Goal: Find specific page/section: Find specific page/section

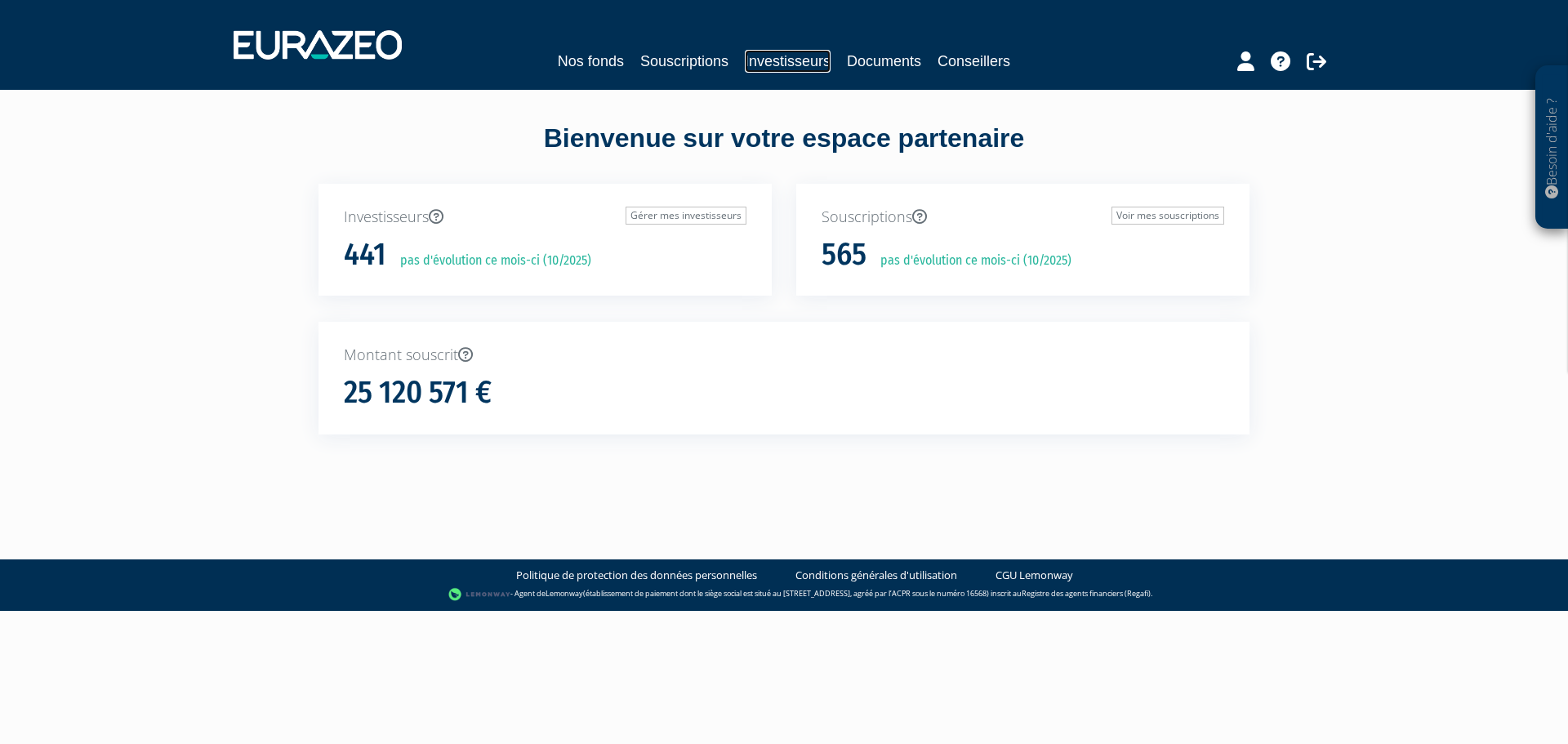
click at [766, 63] on link "Investisseurs" at bounding box center [787, 61] width 85 height 23
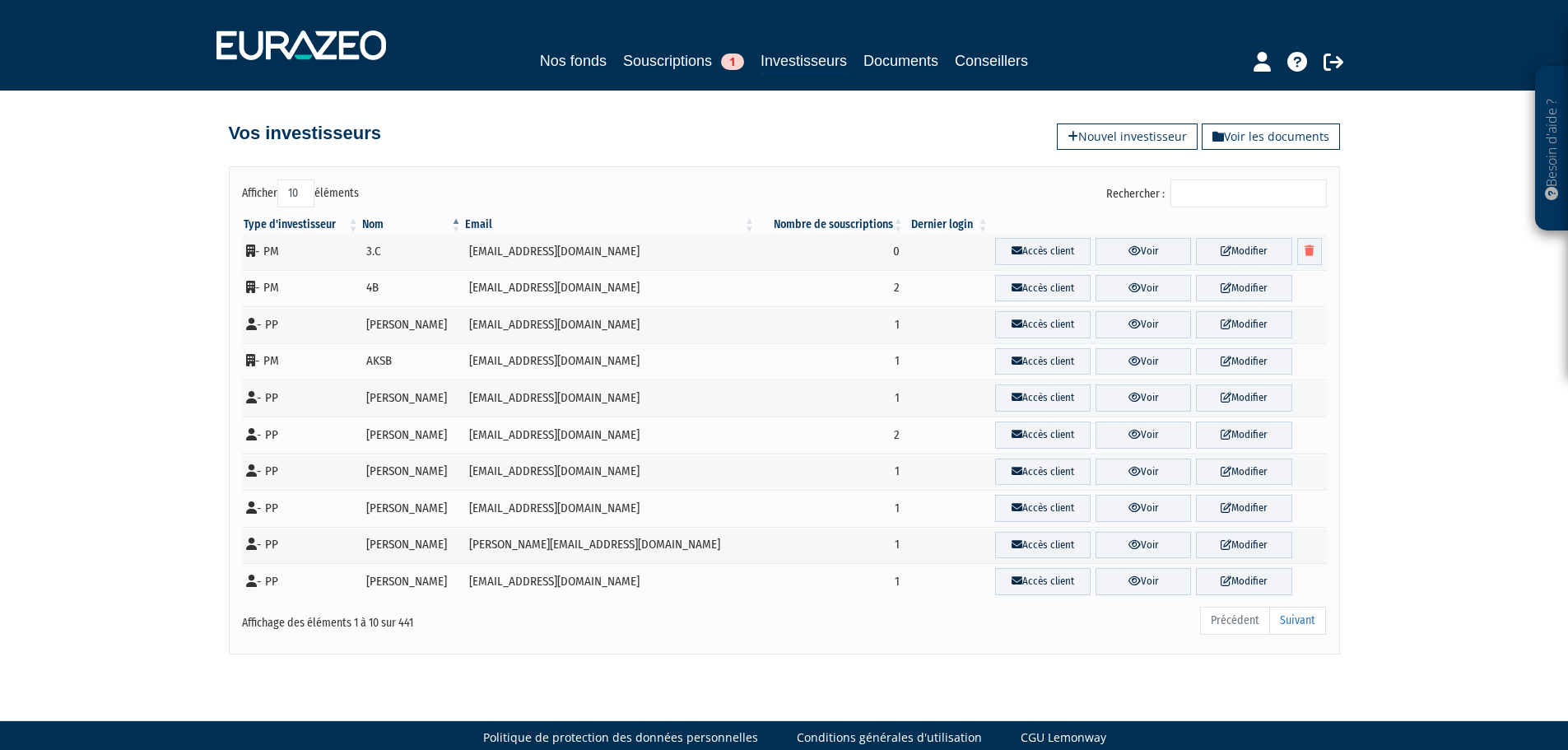
click at [1208, 188] on input "Rechercher :" at bounding box center [1248, 194] width 156 height 28
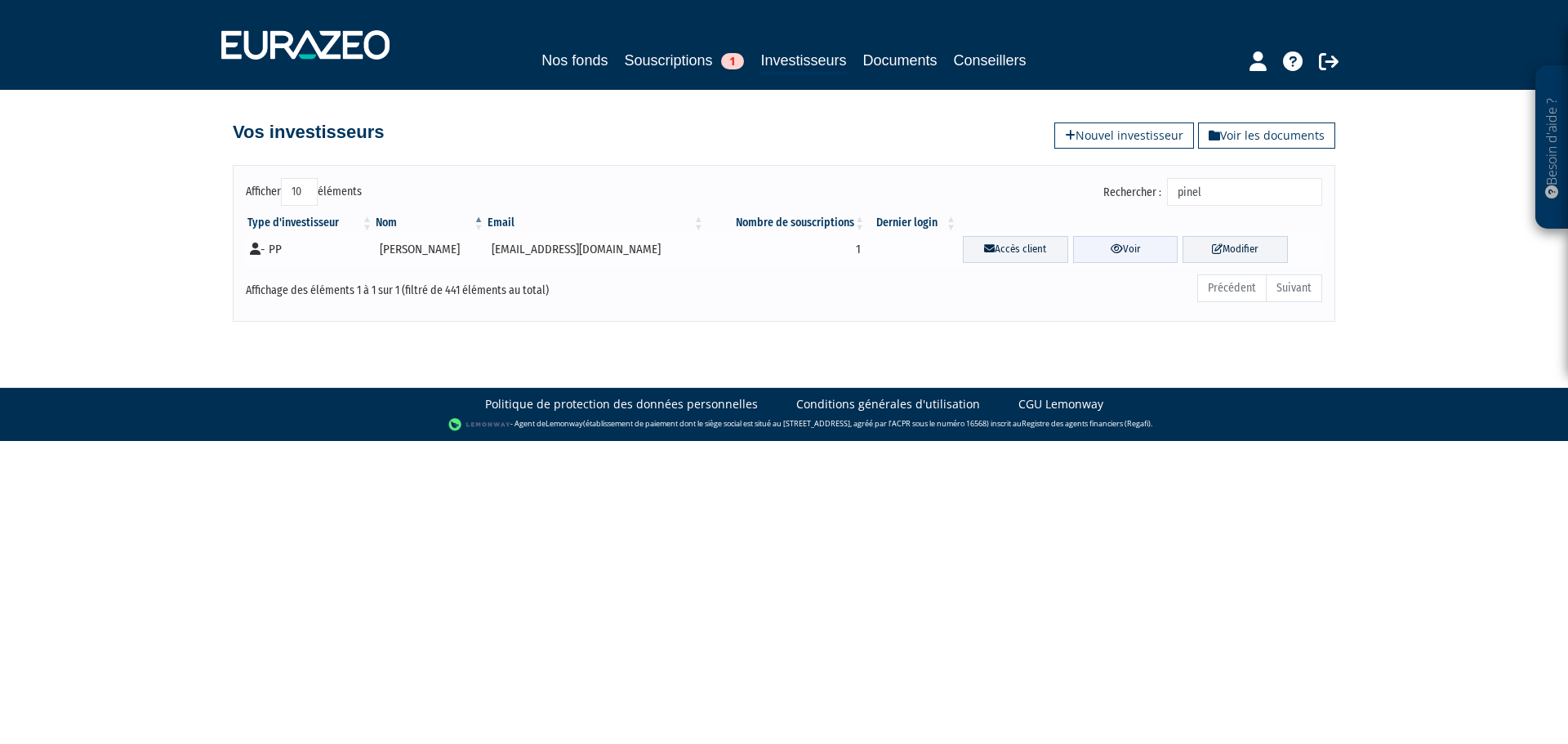
type input "pinel"
click at [1121, 253] on link "Voir" at bounding box center [1125, 249] width 105 height 26
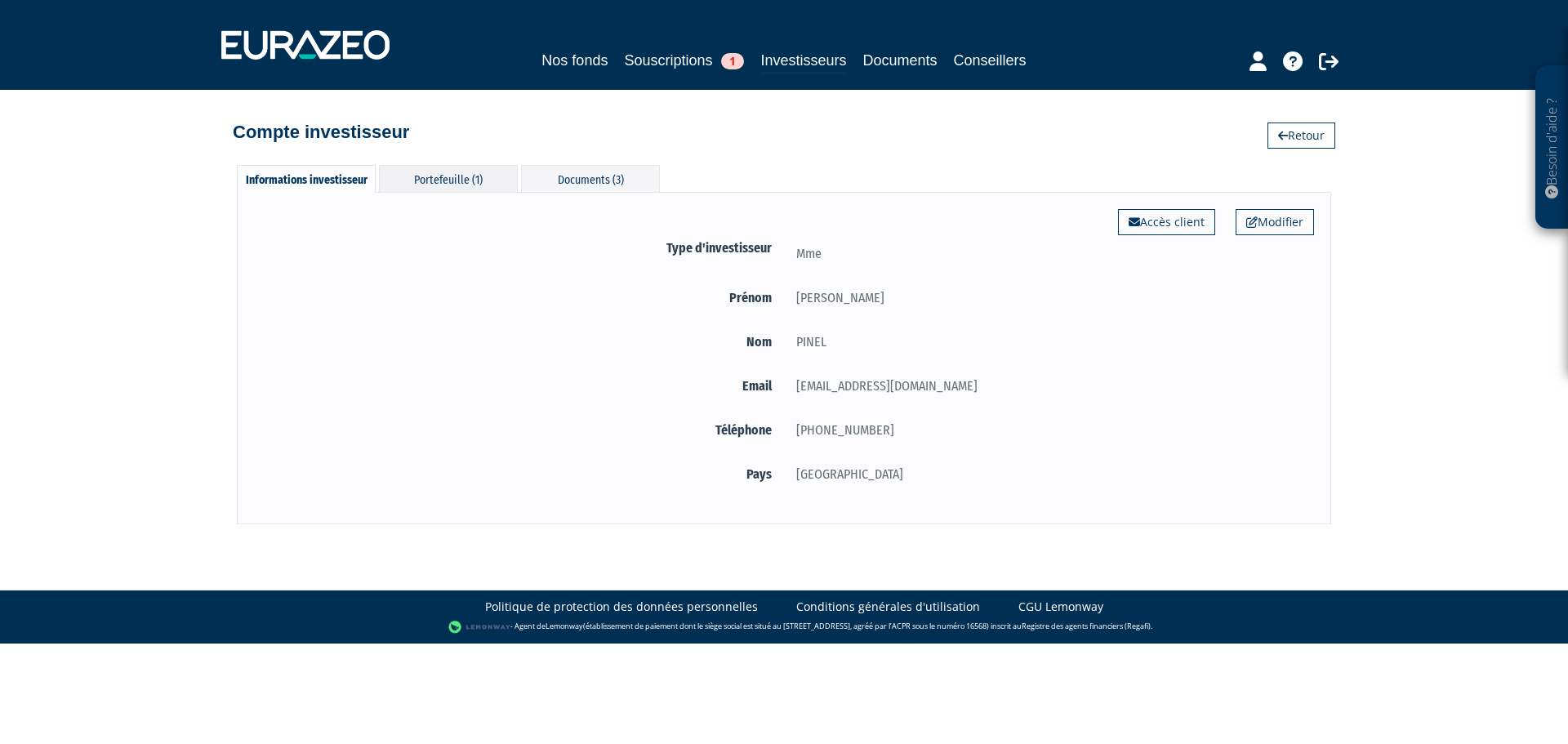
click at [469, 179] on div "Portefeuille (1)" at bounding box center [448, 177] width 139 height 26
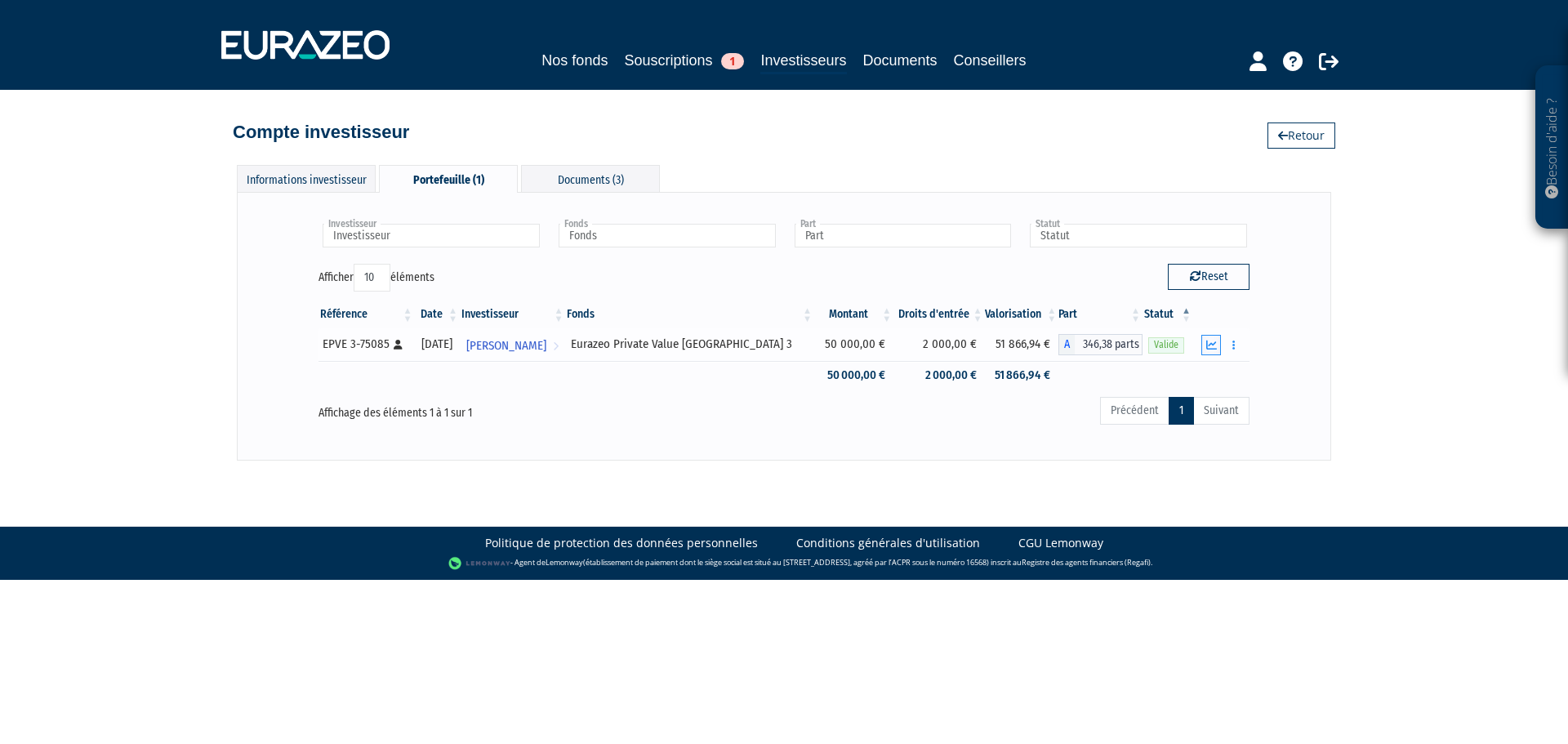
click at [1214, 341] on icon "button" at bounding box center [1211, 344] width 11 height 11
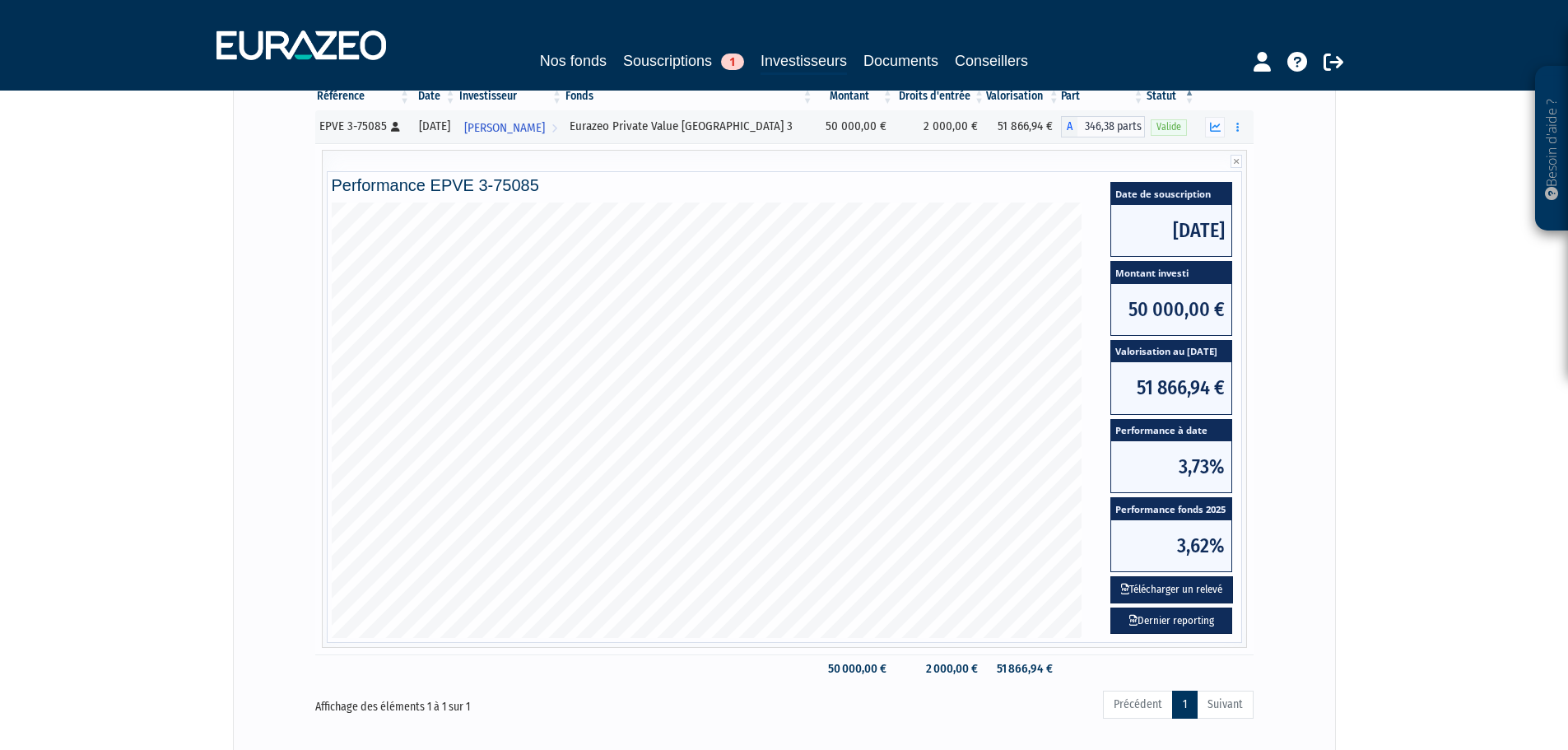
scroll to position [221, 0]
